Goal: Transaction & Acquisition: Purchase product/service

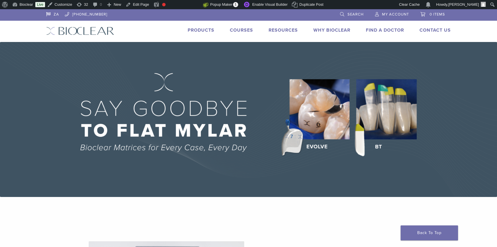
click at [201, 28] on link "Products" at bounding box center [201, 30] width 27 height 6
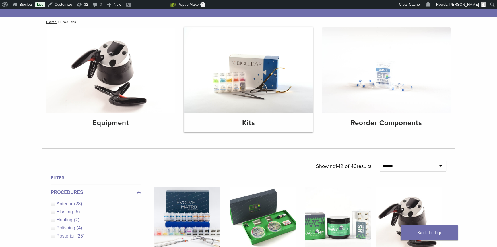
scroll to position [183, 0]
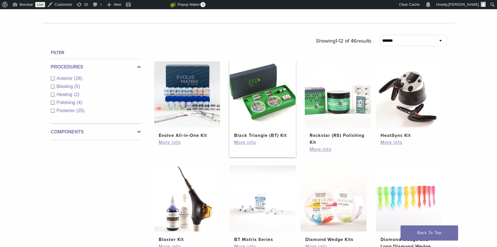
click at [263, 133] on h2 "Black Triangle (BT) Kit" at bounding box center [262, 135] width 57 height 7
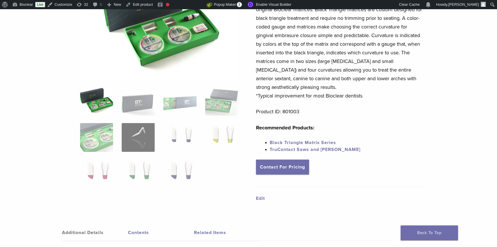
scroll to position [183, 0]
